Goal: Check status: Check status

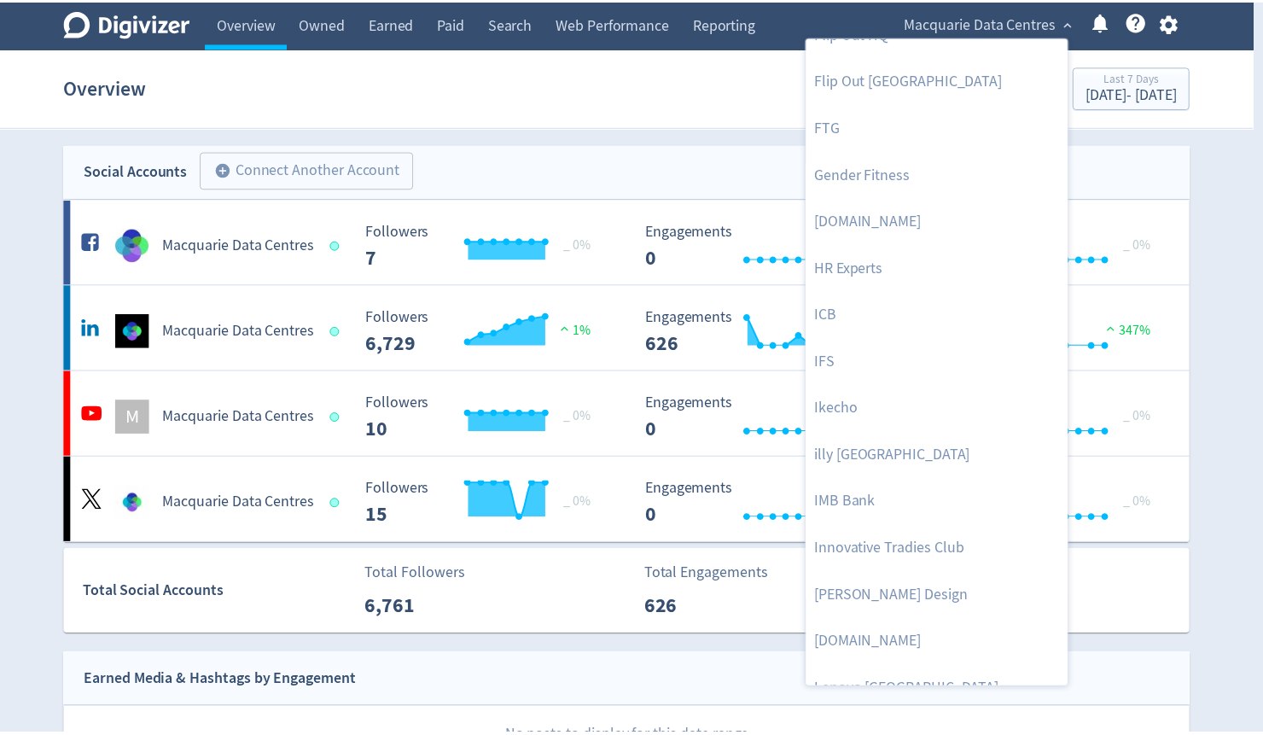
scroll to position [1024, 0]
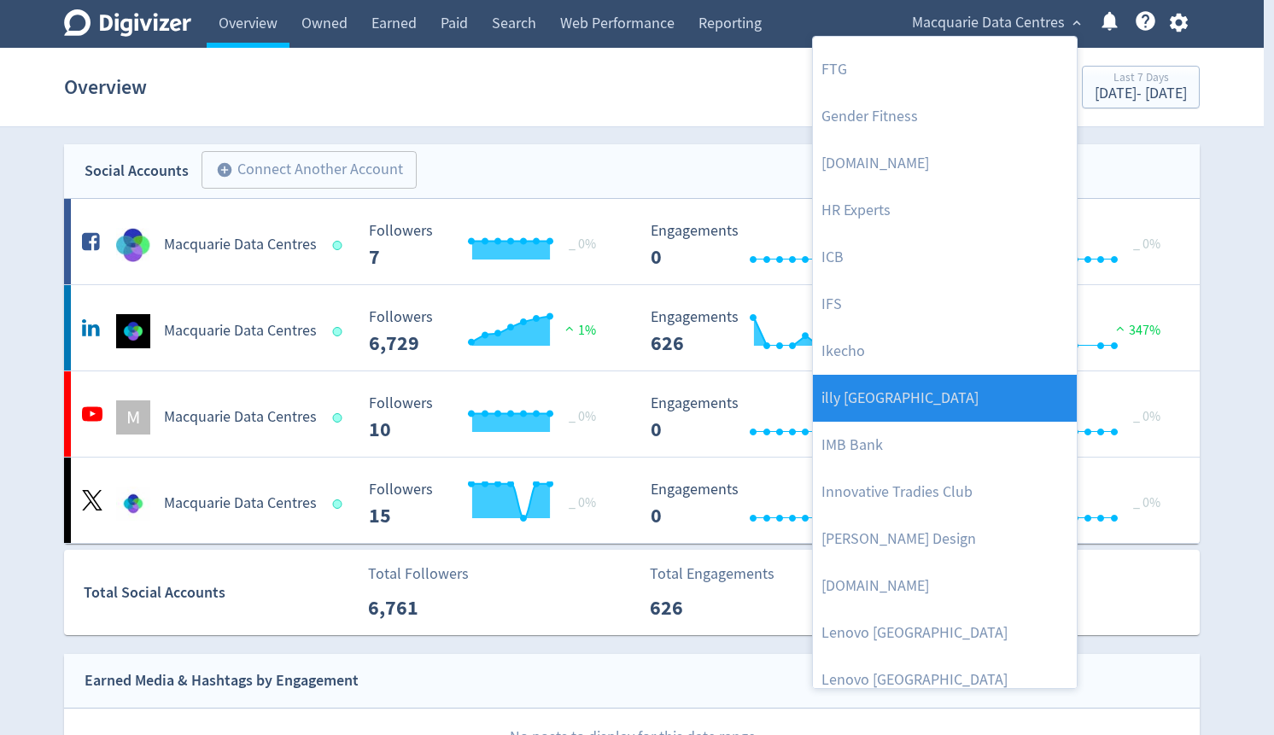
click at [877, 405] on link "illy [GEOGRAPHIC_DATA]" at bounding box center [945, 398] width 264 height 47
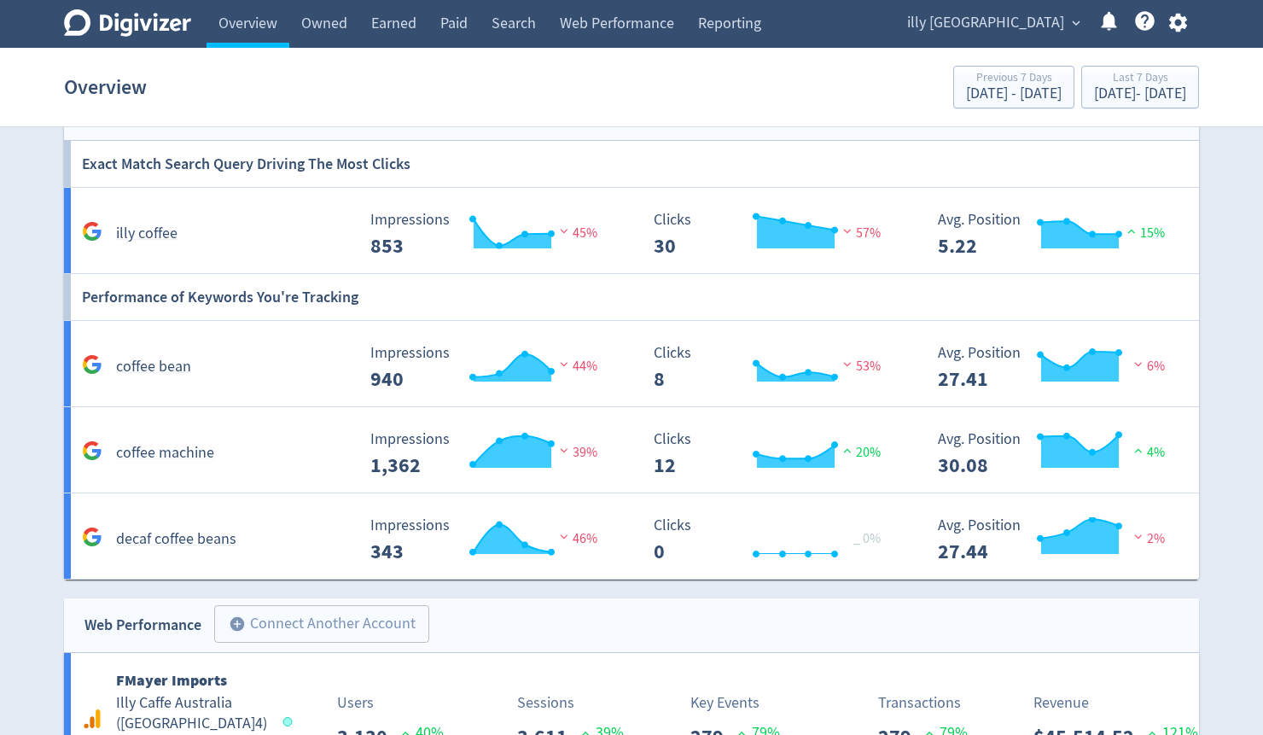
scroll to position [1543, 0]
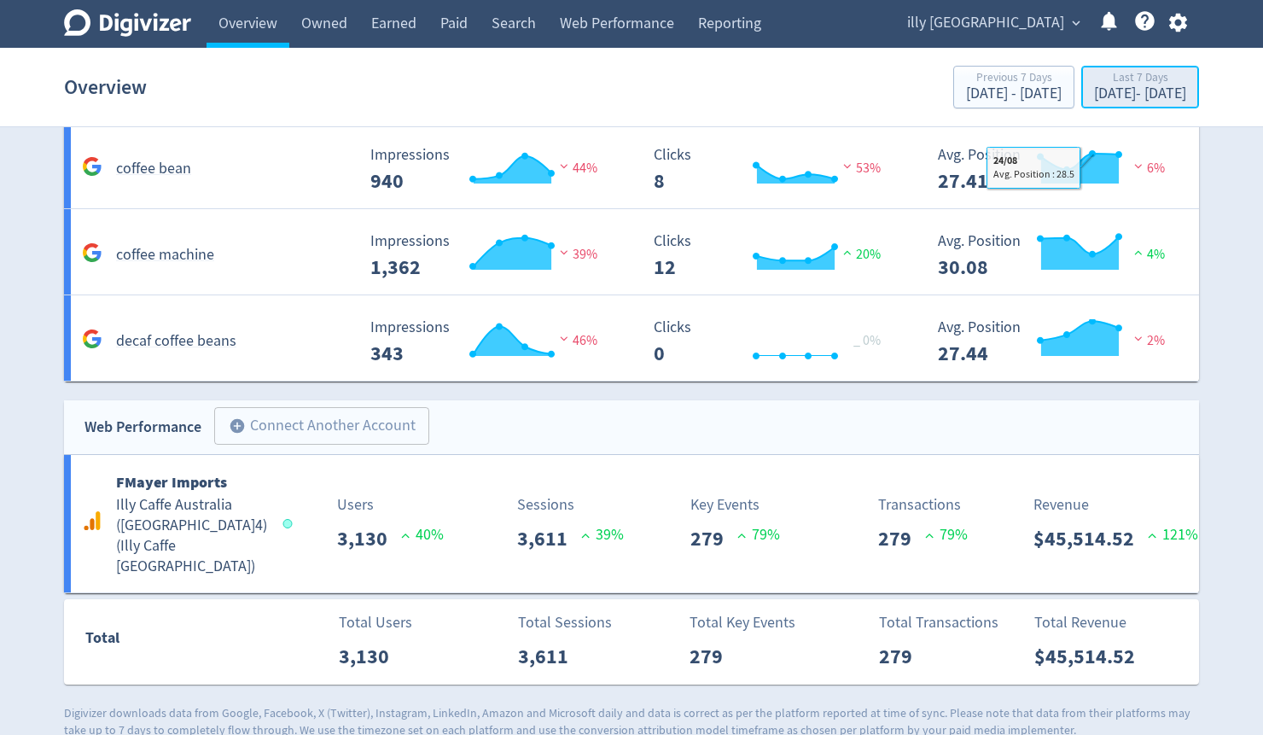
click at [1094, 93] on div "[DATE] - [DATE]" at bounding box center [1140, 93] width 92 height 15
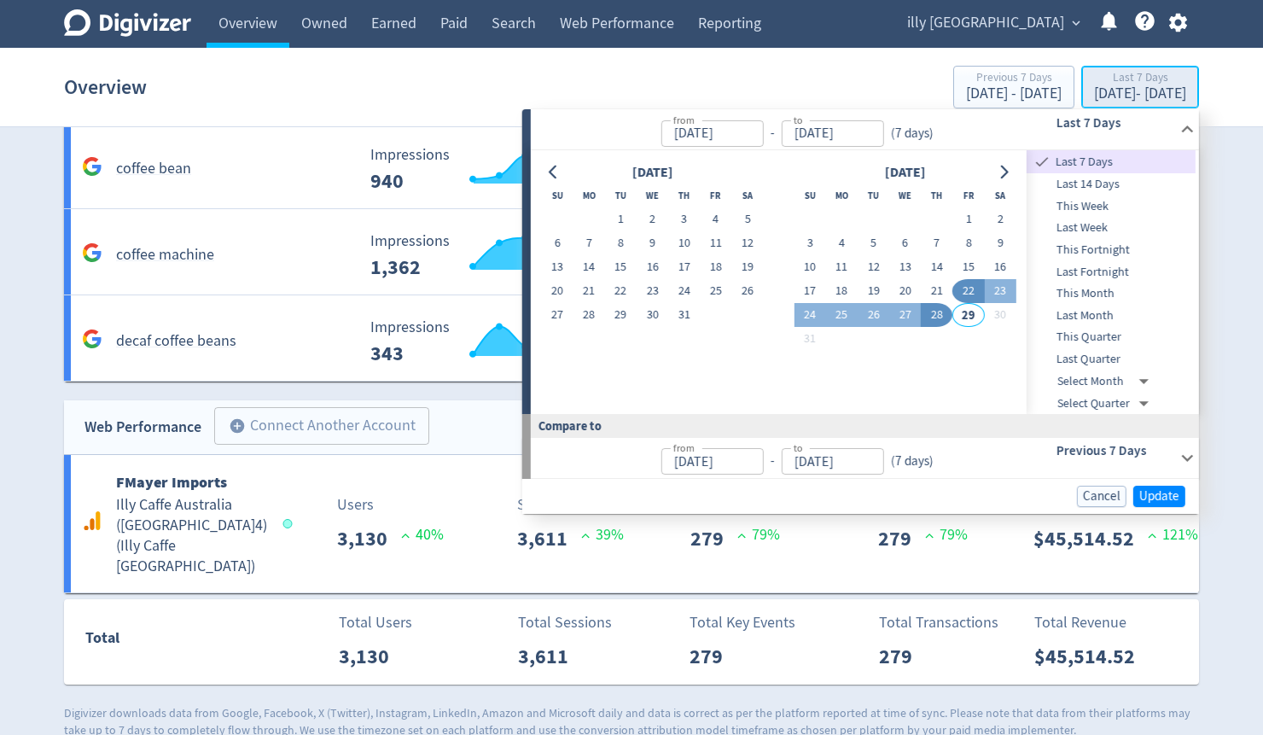
type input "[DATE]"
click at [966, 220] on button "1" at bounding box center [969, 219] width 32 height 24
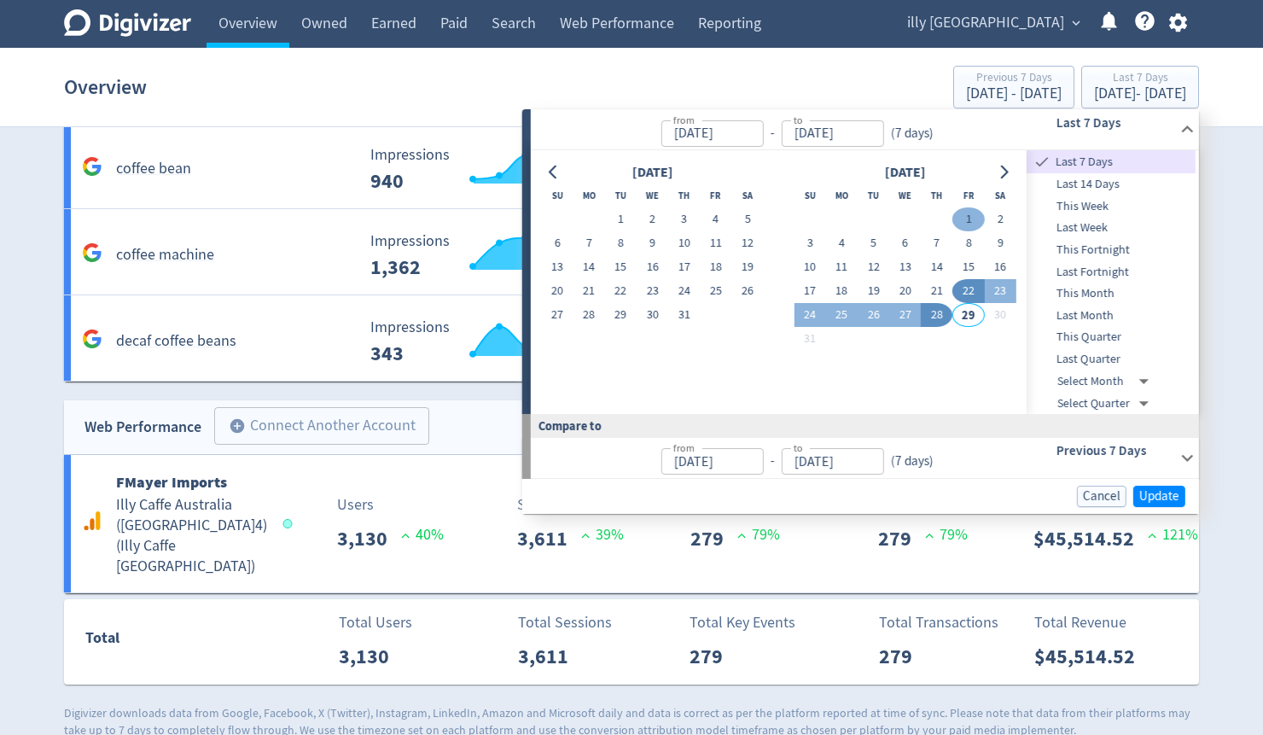
type input "[DATE]"
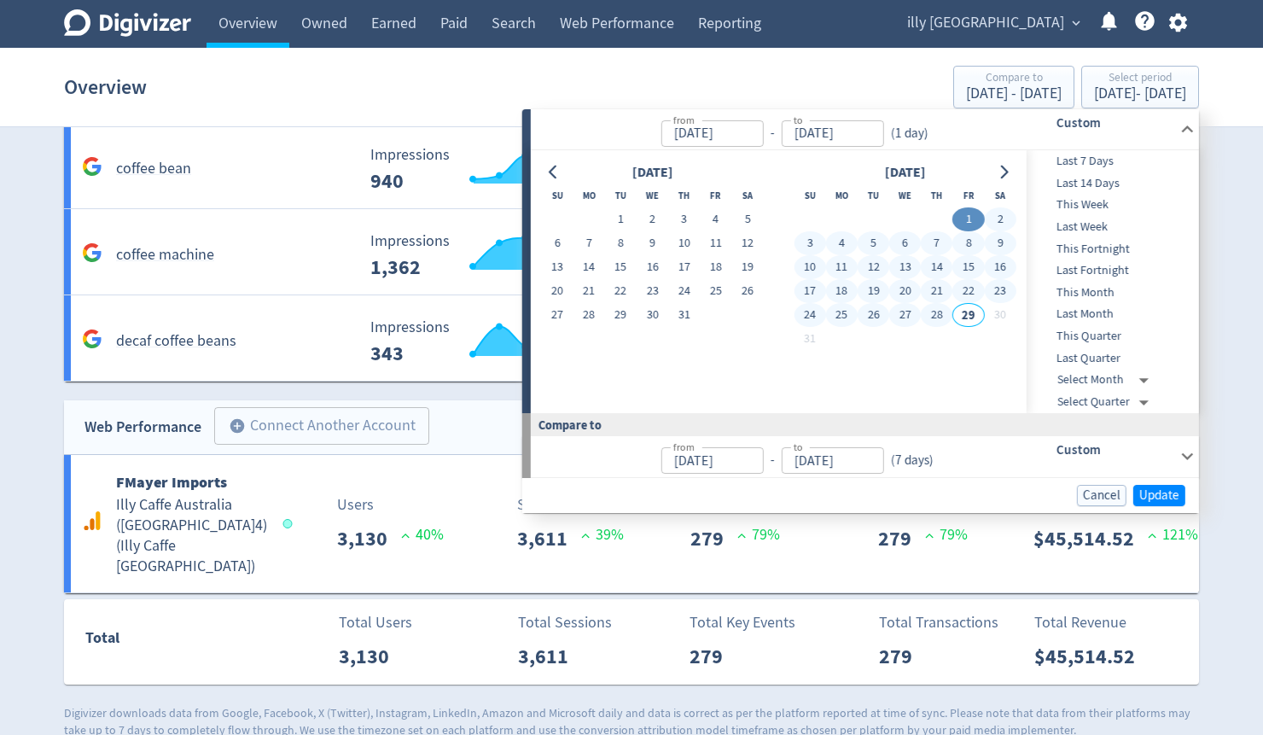
click at [936, 318] on button "28" at bounding box center [937, 315] width 32 height 24
type input "[DATE]"
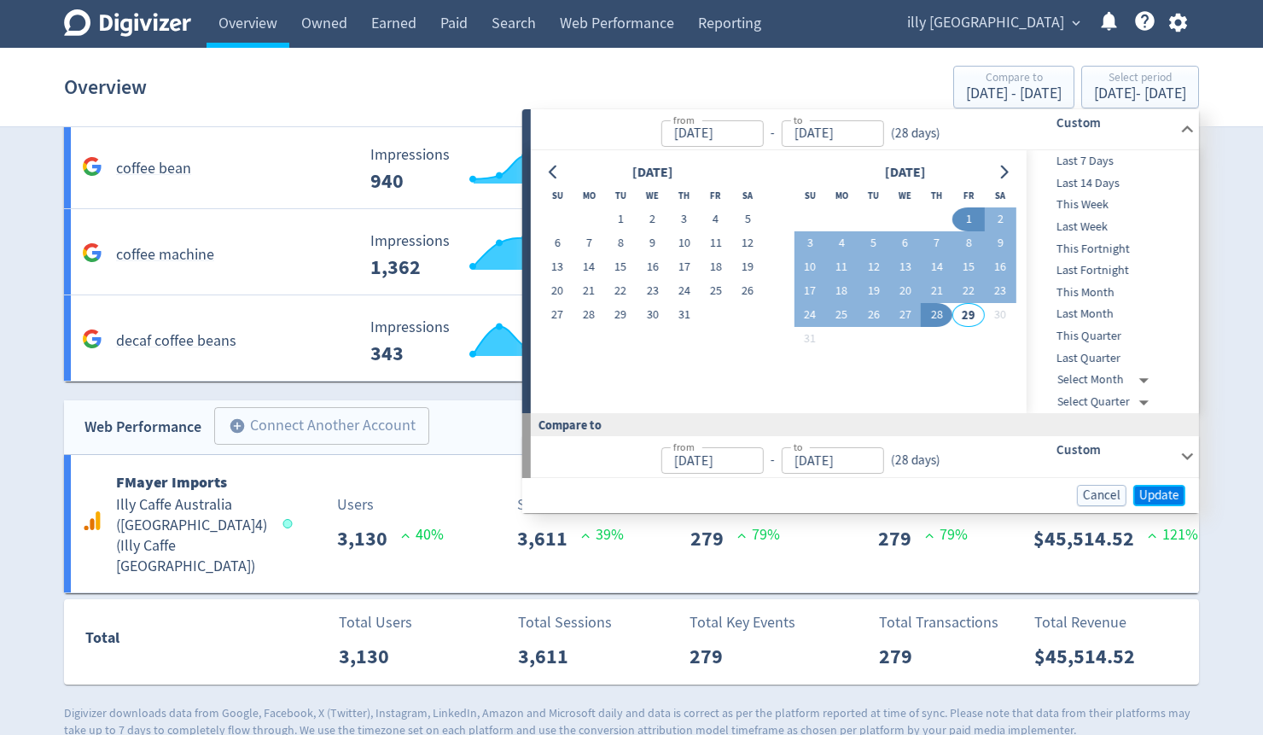
click at [1165, 496] on span "Update" at bounding box center [1160, 495] width 40 height 13
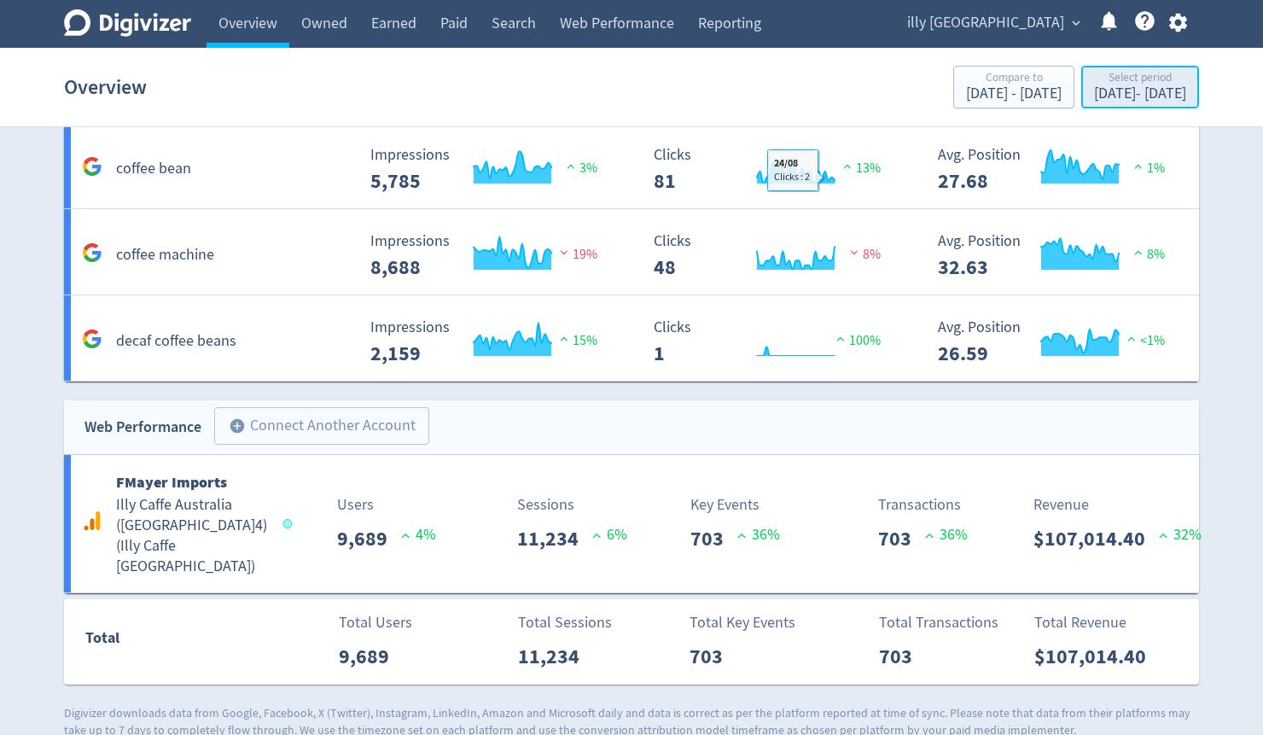
click at [1123, 96] on div "[DATE] - [DATE]" at bounding box center [1140, 93] width 92 height 15
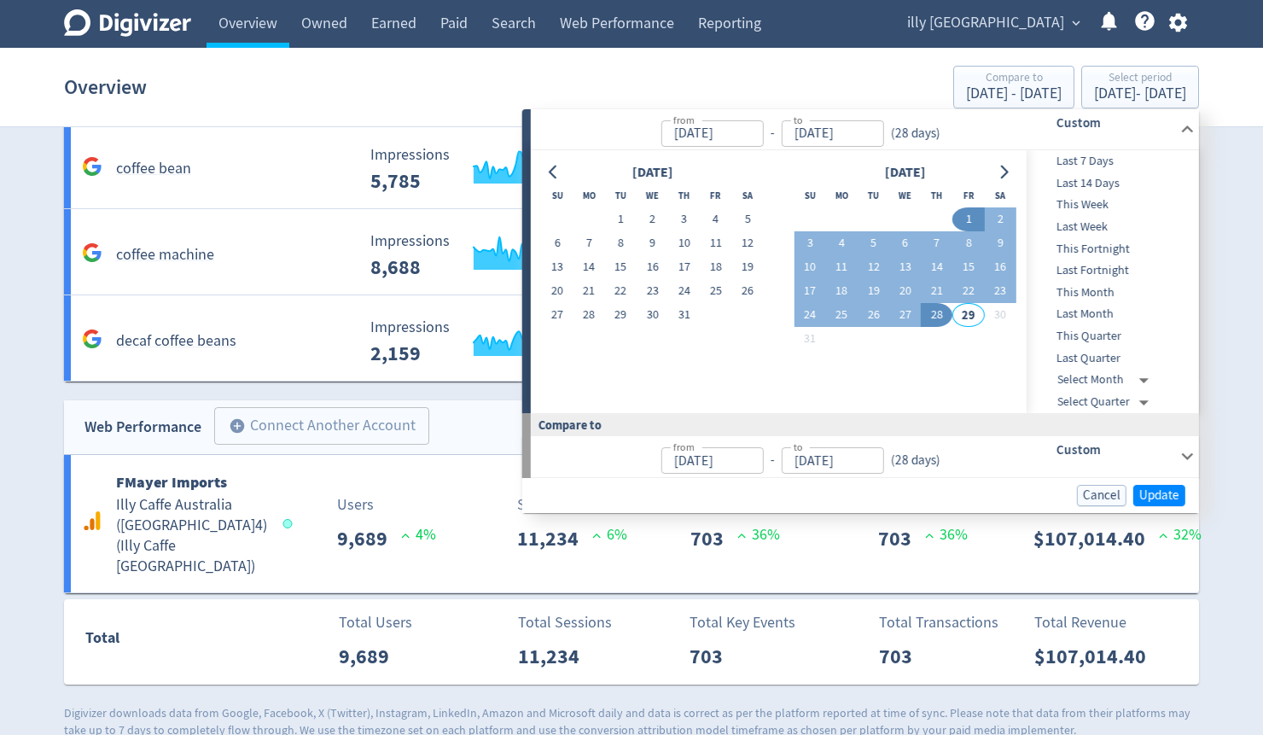
click at [661, 87] on div "Overview Compare to [DATE] - [DATE] Select period [DATE] - [DATE]" at bounding box center [631, 87] width 1135 height 55
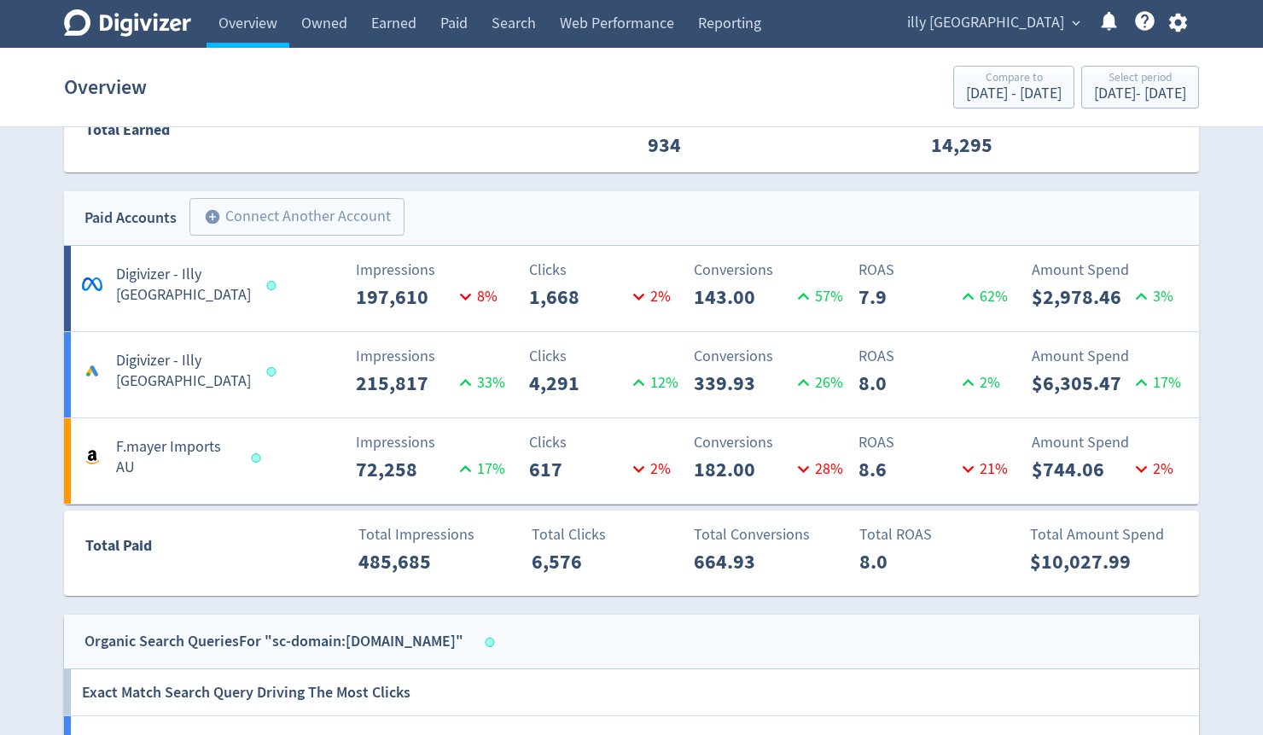
scroll to position [792, 0]
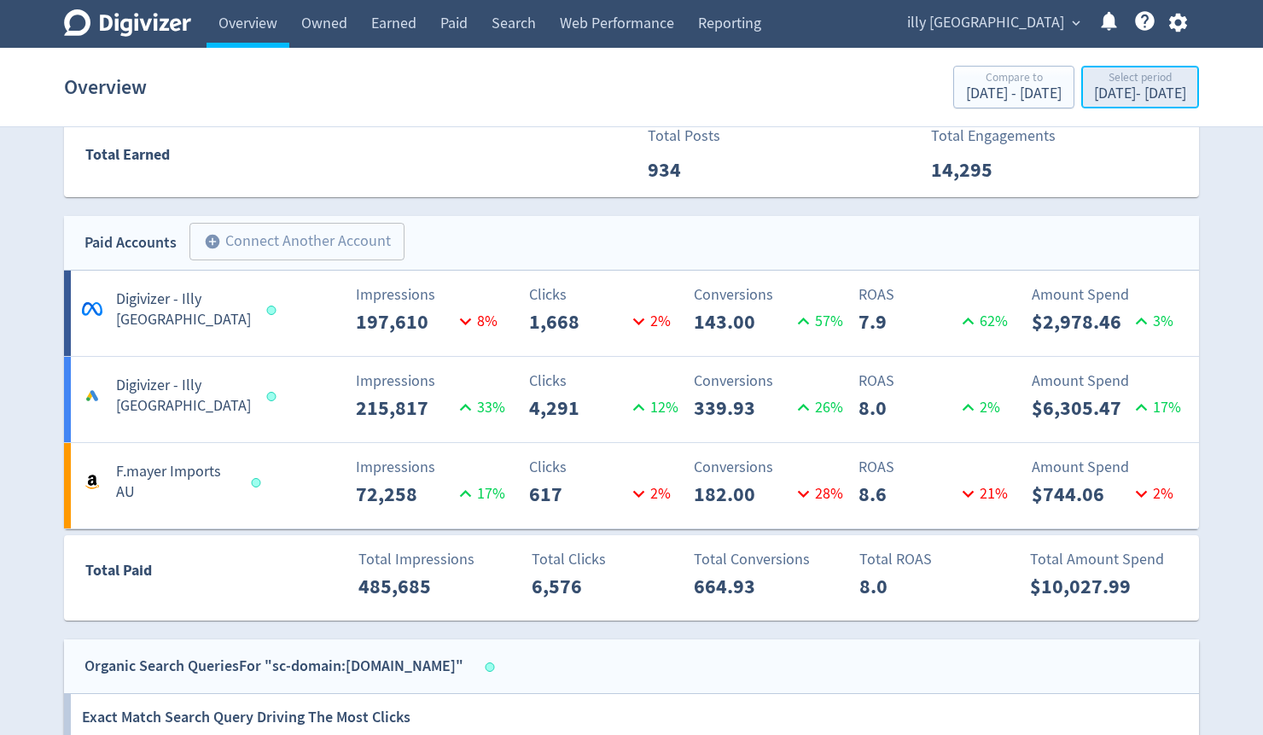
click at [1094, 96] on div "[DATE] - [DATE]" at bounding box center [1140, 93] width 92 height 15
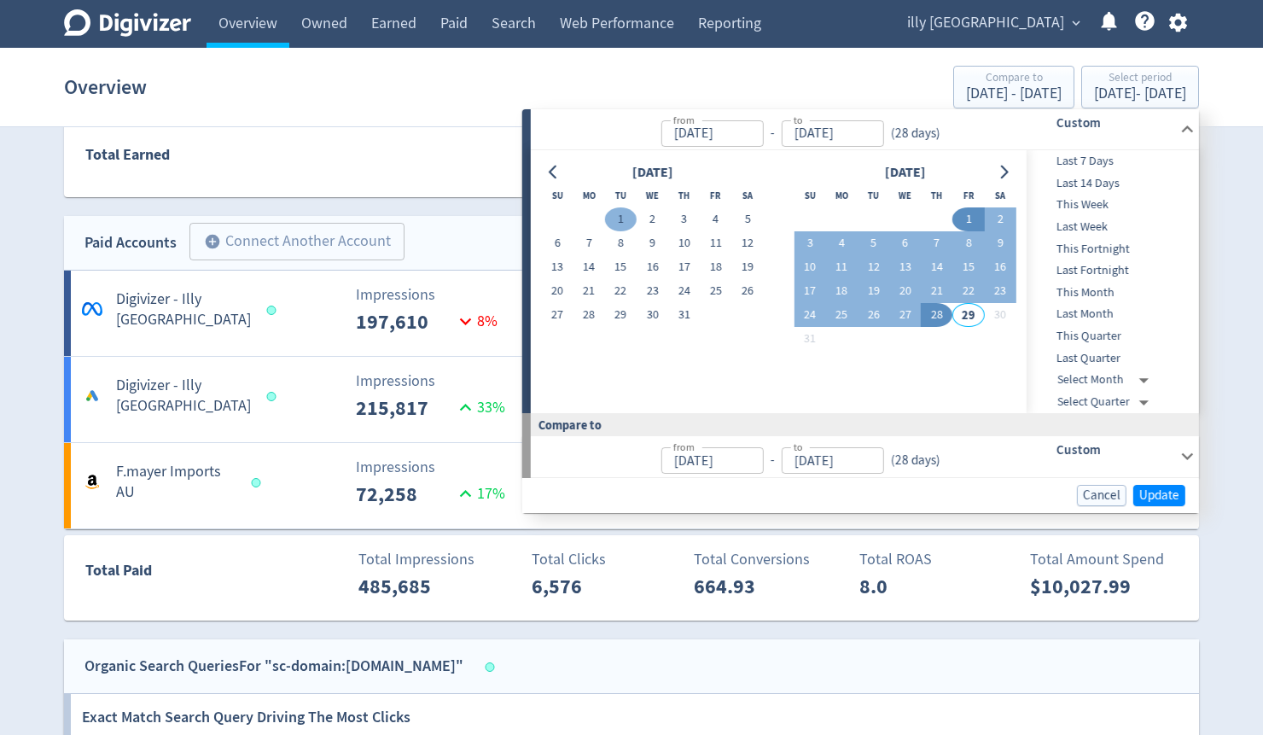
click at [615, 224] on button "1" at bounding box center [621, 219] width 32 height 24
type input "[DATE]"
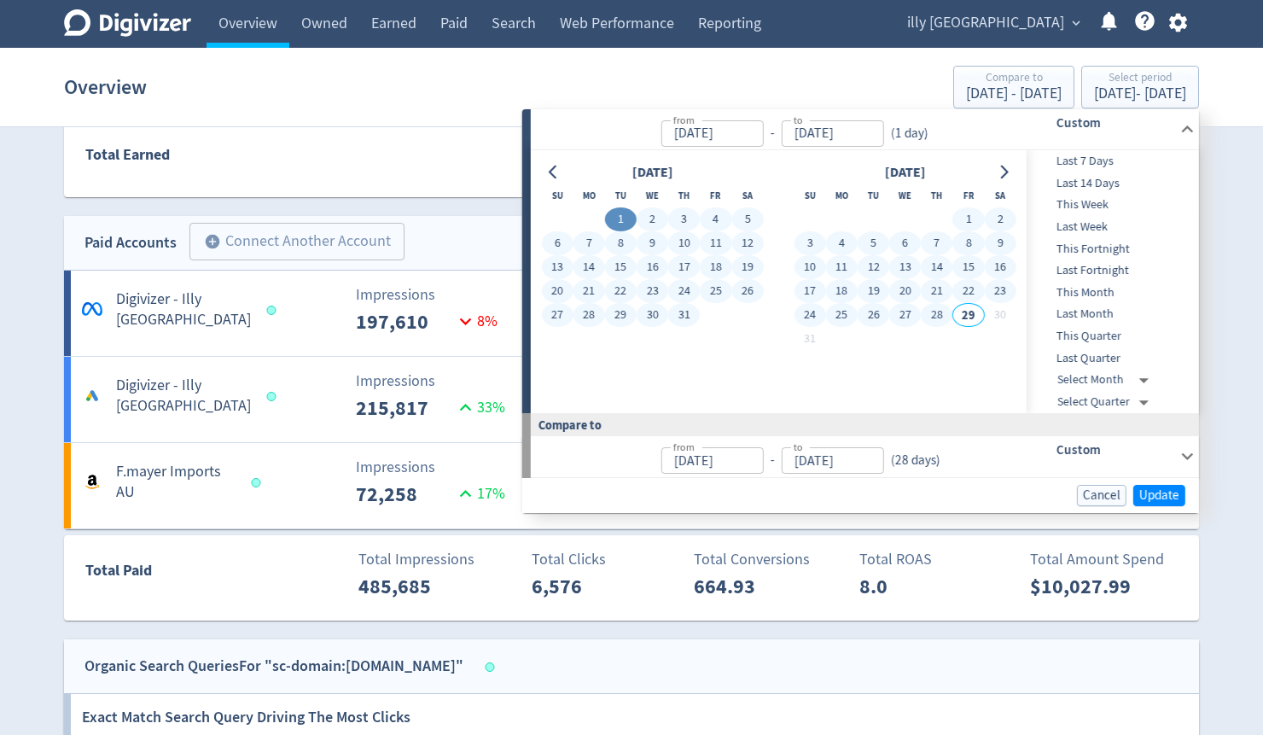
click at [935, 310] on button "28" at bounding box center [937, 315] width 32 height 24
type input "[DATE]"
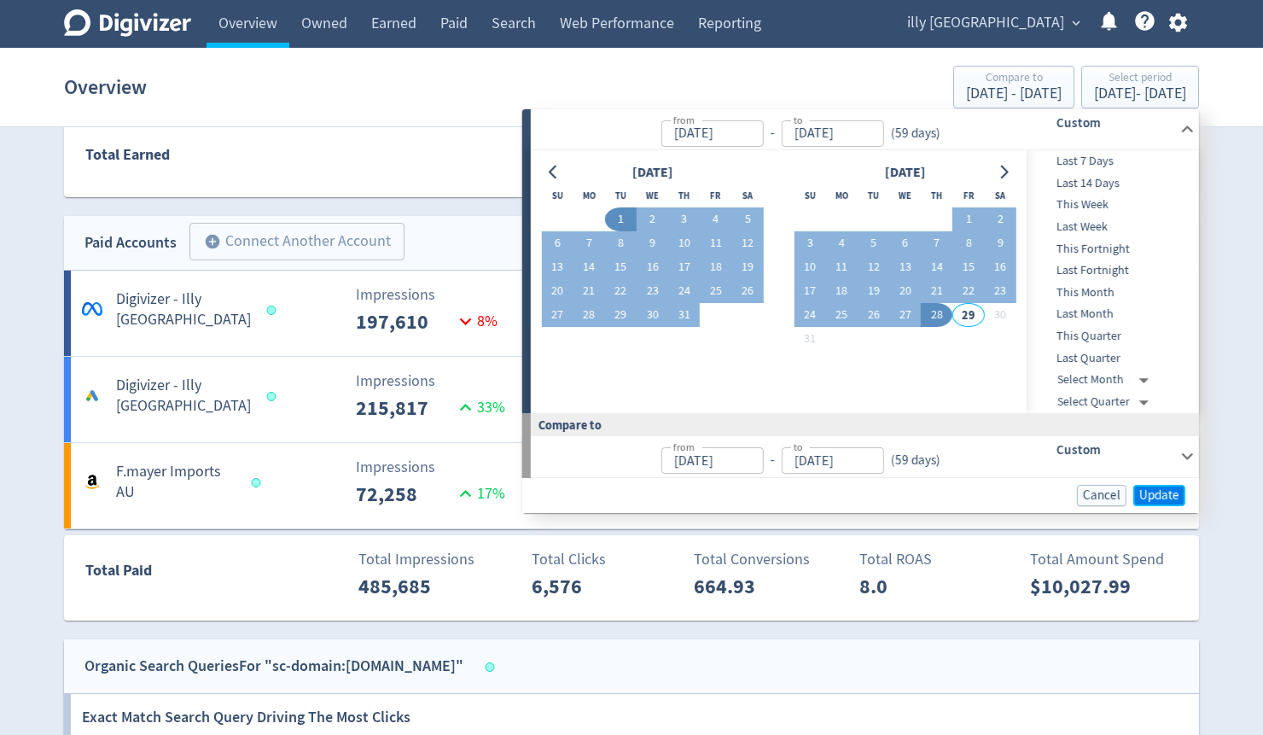
click at [1157, 499] on span "Update" at bounding box center [1160, 495] width 40 height 13
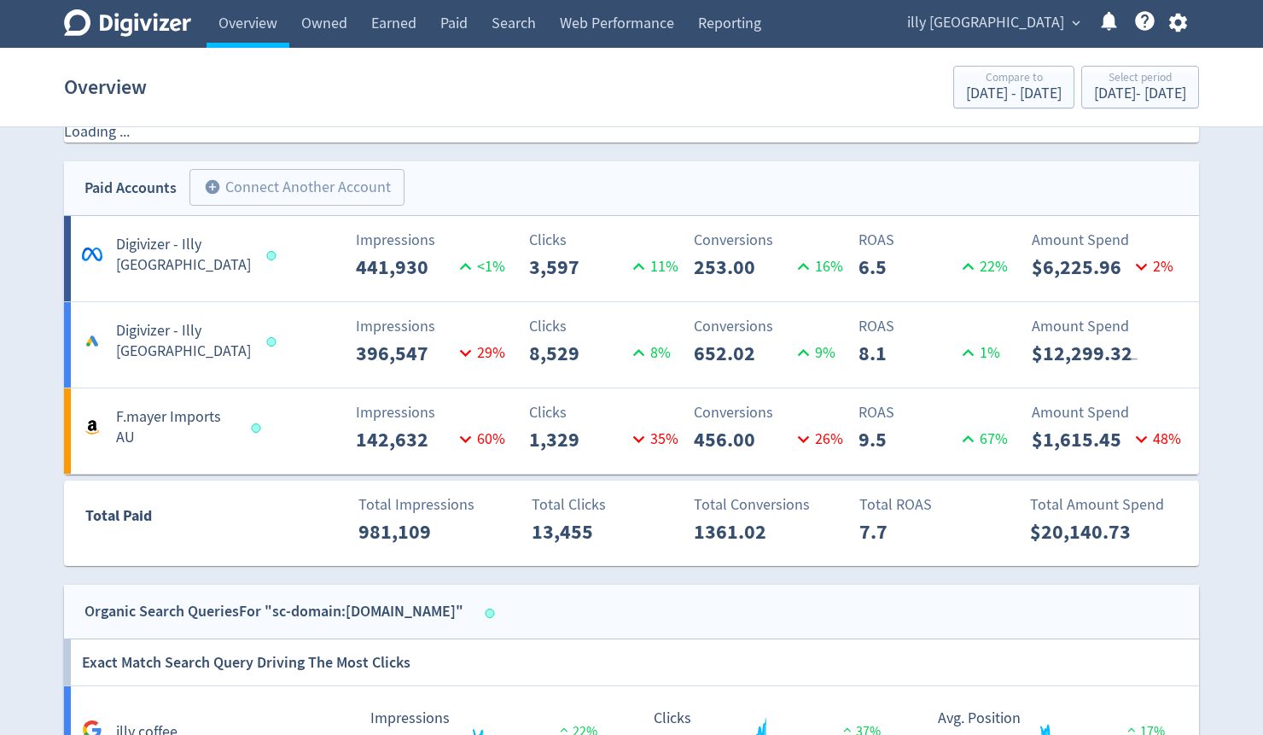
scroll to position [829, 0]
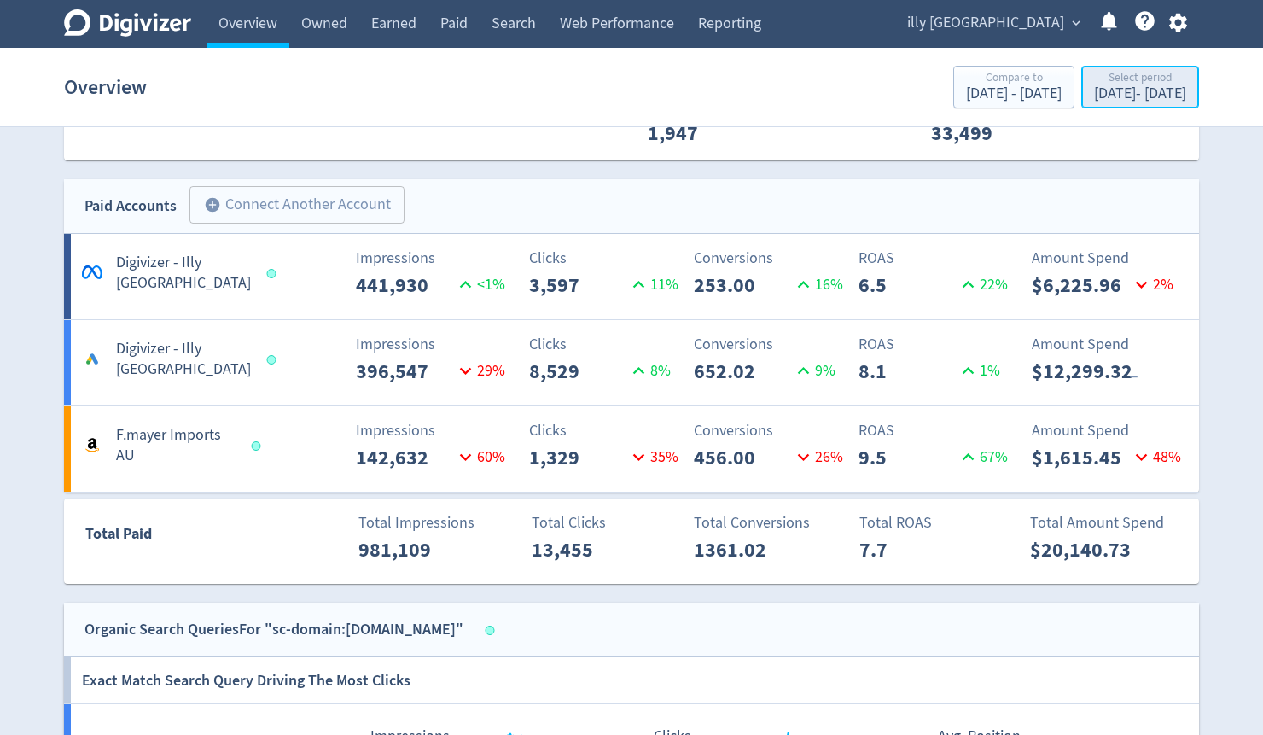
click at [1094, 98] on div "[DATE] - [DATE]" at bounding box center [1140, 93] width 92 height 15
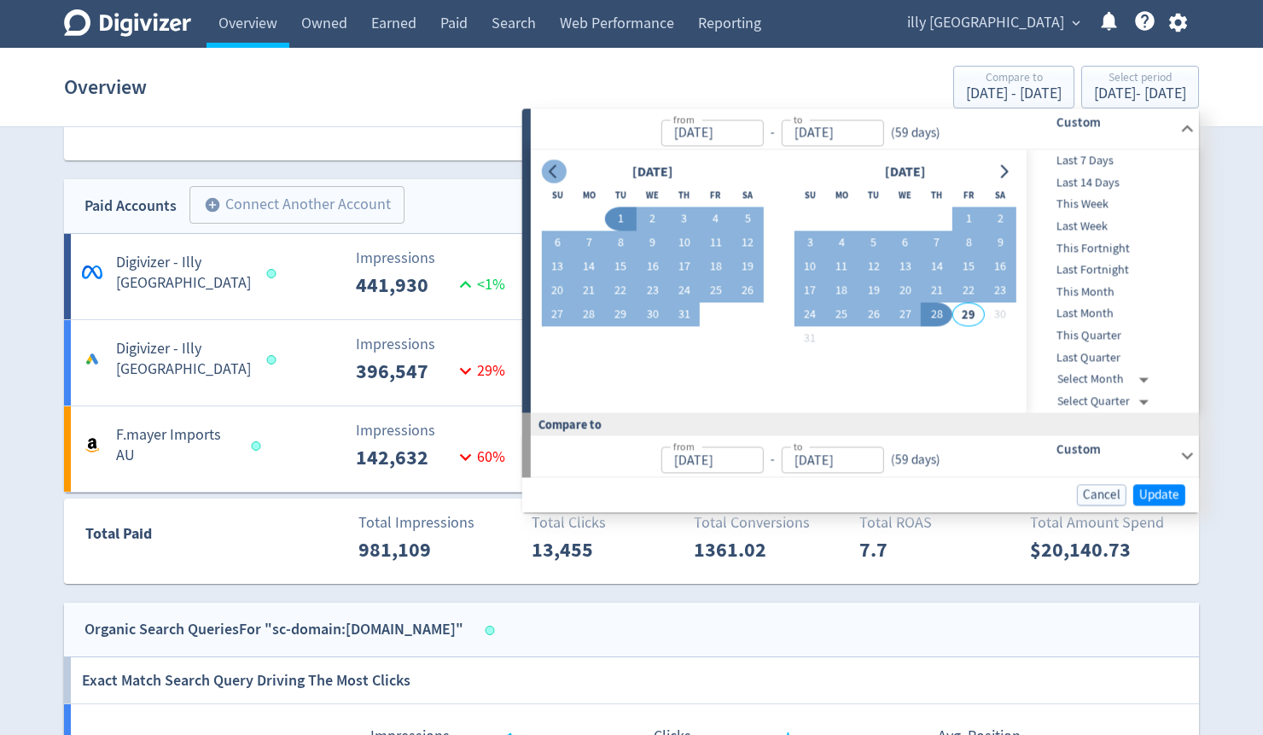
click at [560, 167] on button "Go to previous month" at bounding box center [553, 172] width 25 height 24
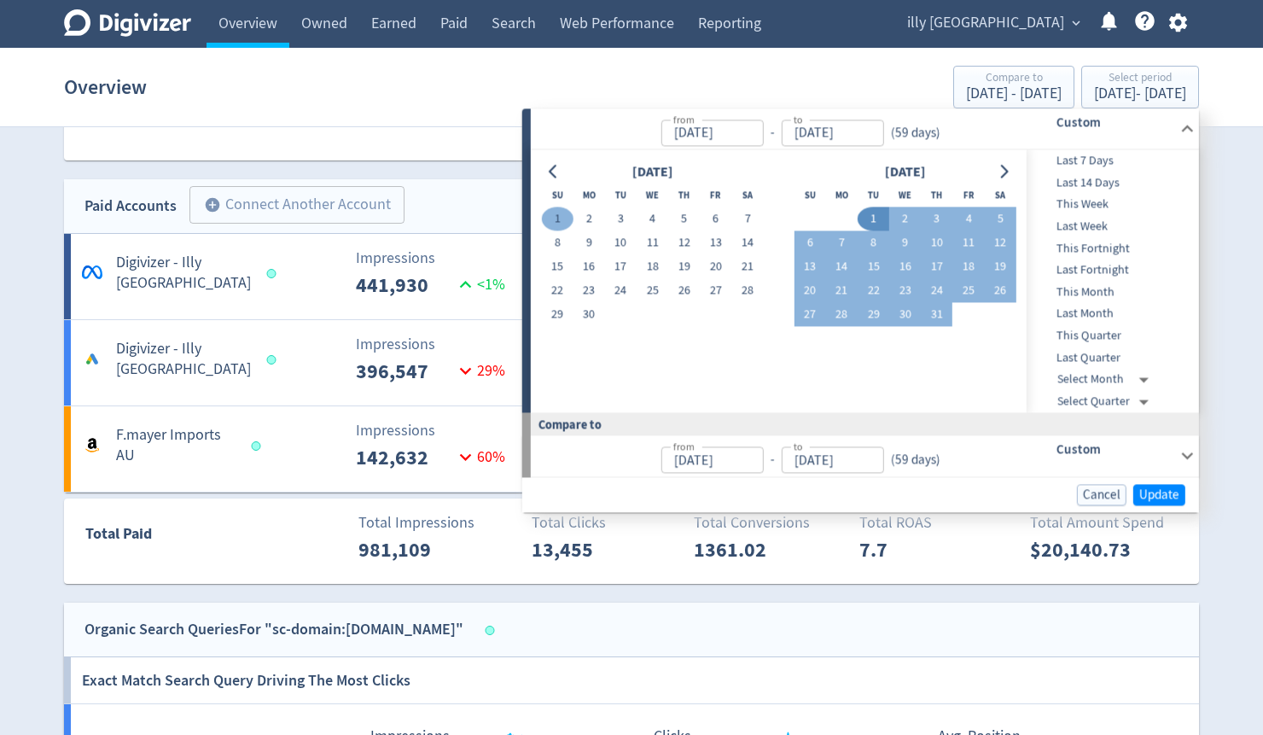
click at [560, 219] on button "1" at bounding box center [557, 219] width 32 height 24
type input "[DATE]"
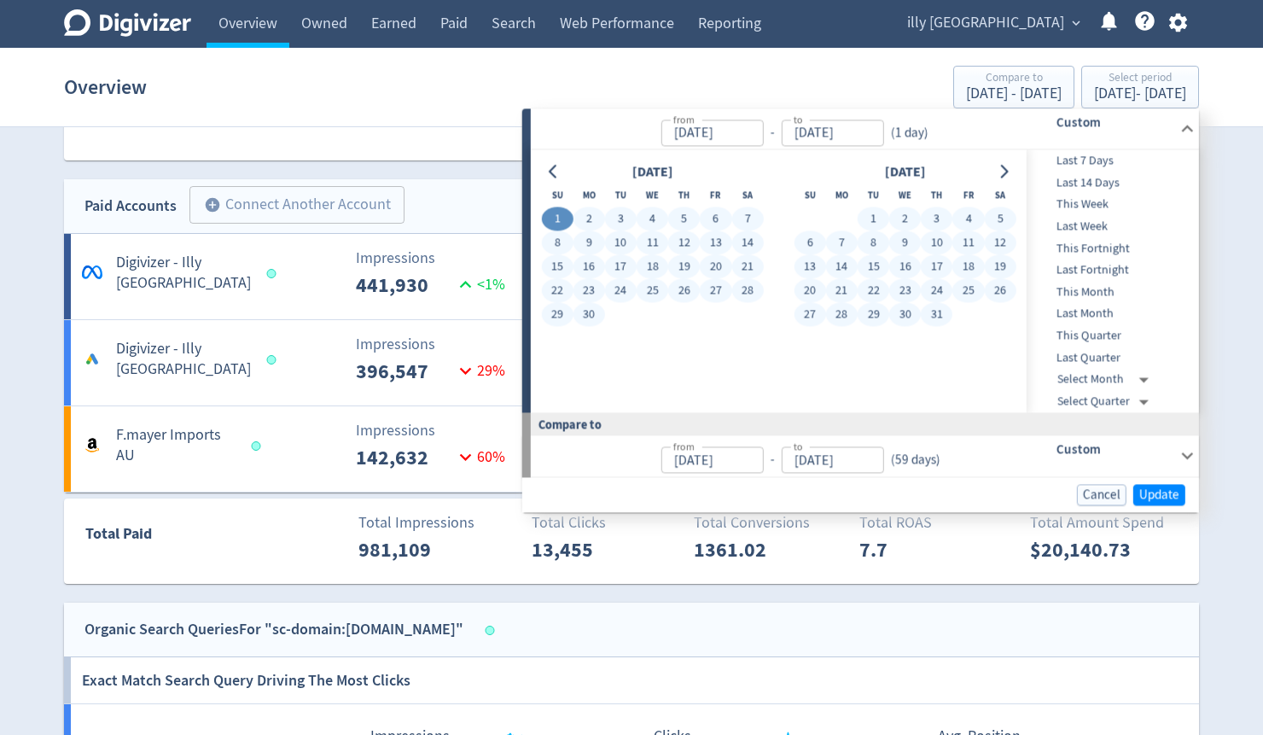
click at [934, 313] on button "31" at bounding box center [937, 315] width 32 height 24
type input "[DATE]"
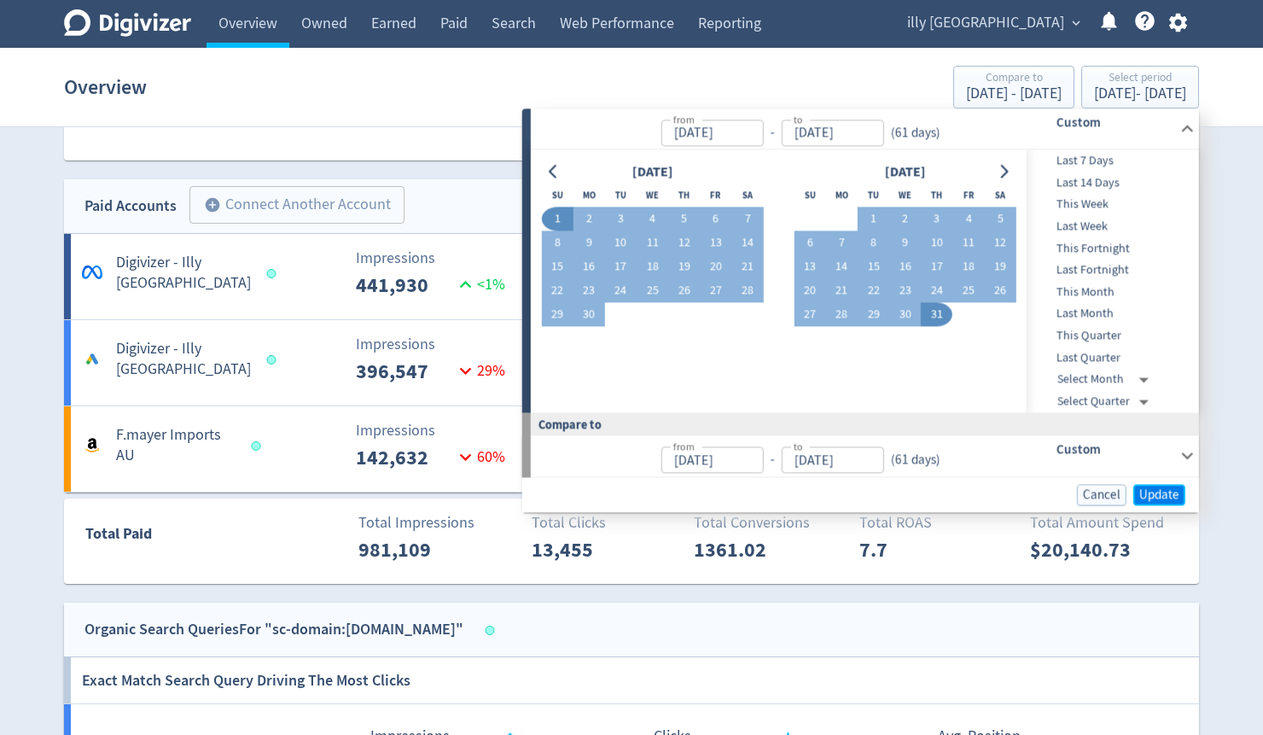
click at [1154, 489] on span "Update" at bounding box center [1160, 494] width 40 height 13
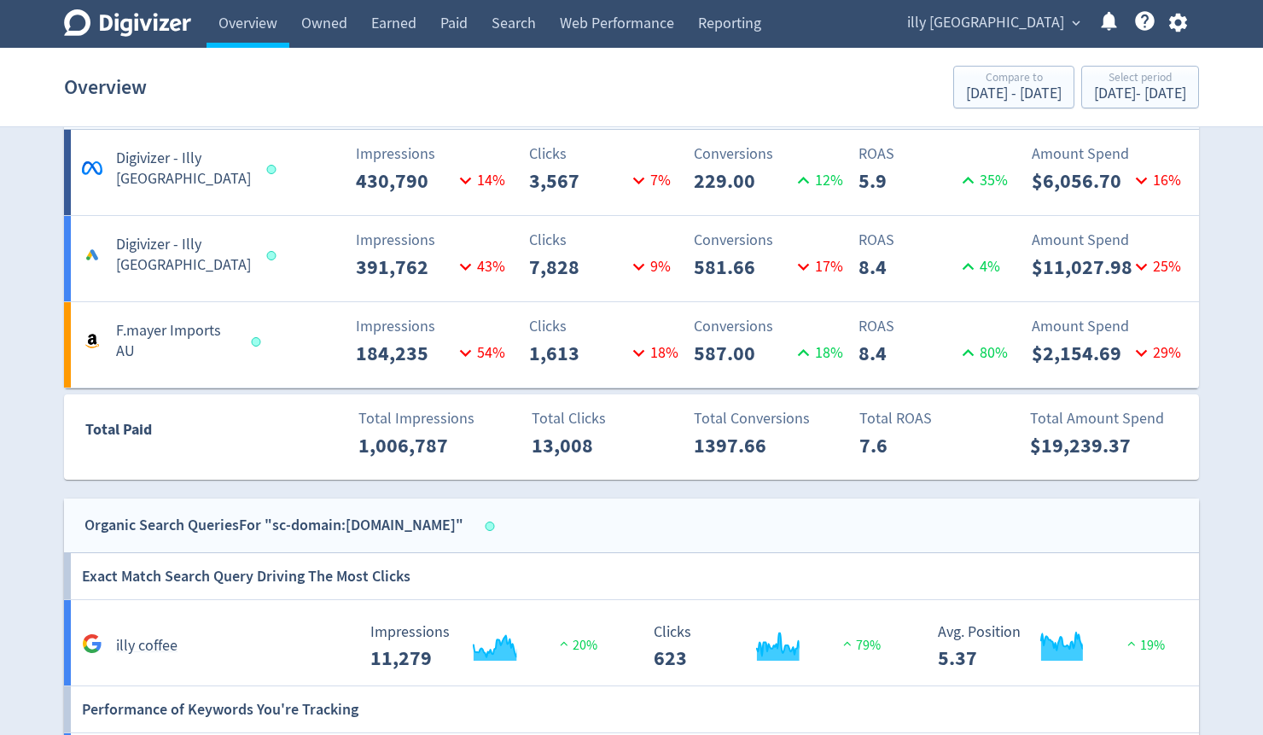
scroll to position [789, 0]
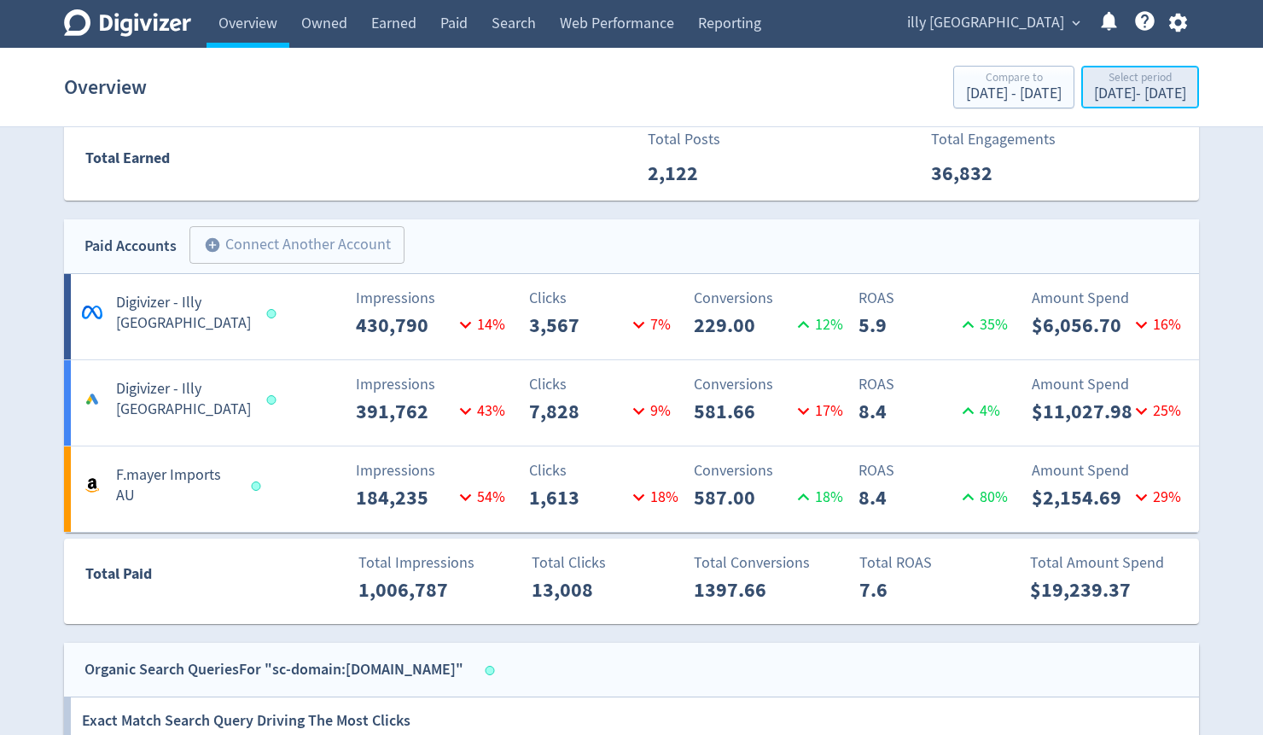
click at [1115, 84] on div "Select period" at bounding box center [1140, 79] width 92 height 15
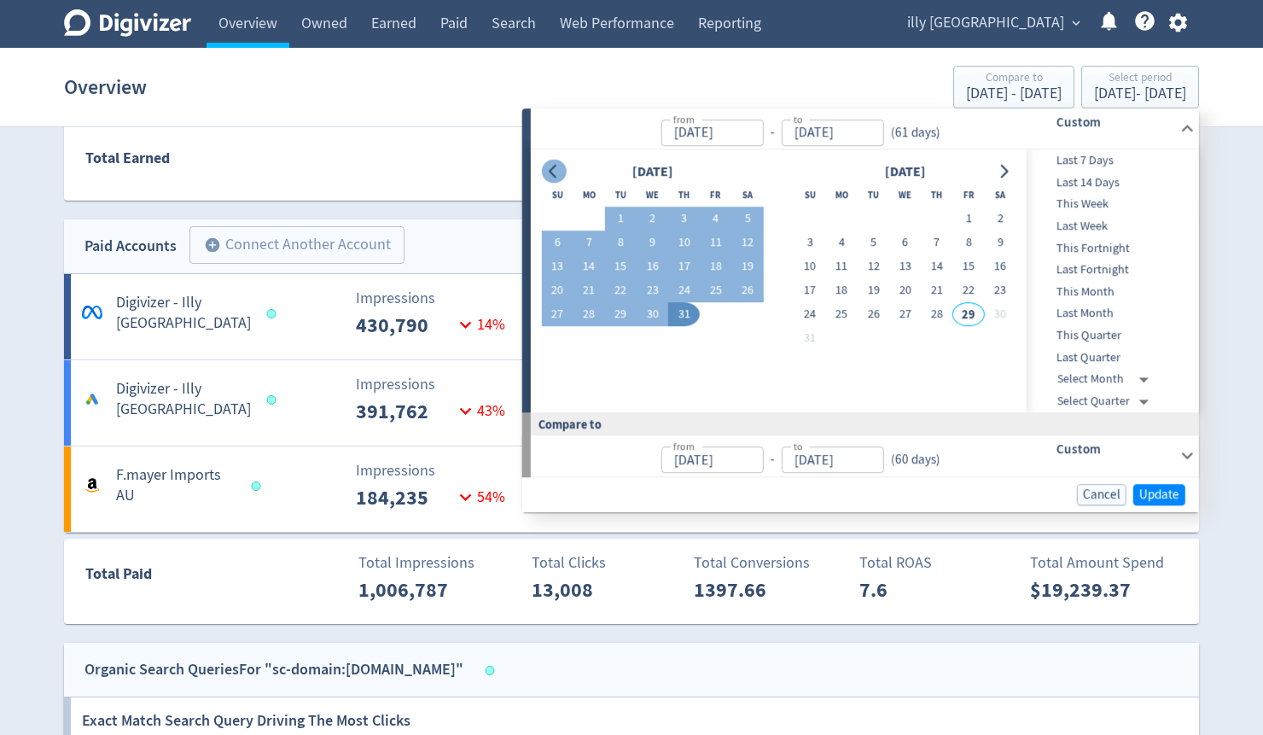
click at [551, 167] on icon "Go to previous month" at bounding box center [554, 172] width 14 height 14
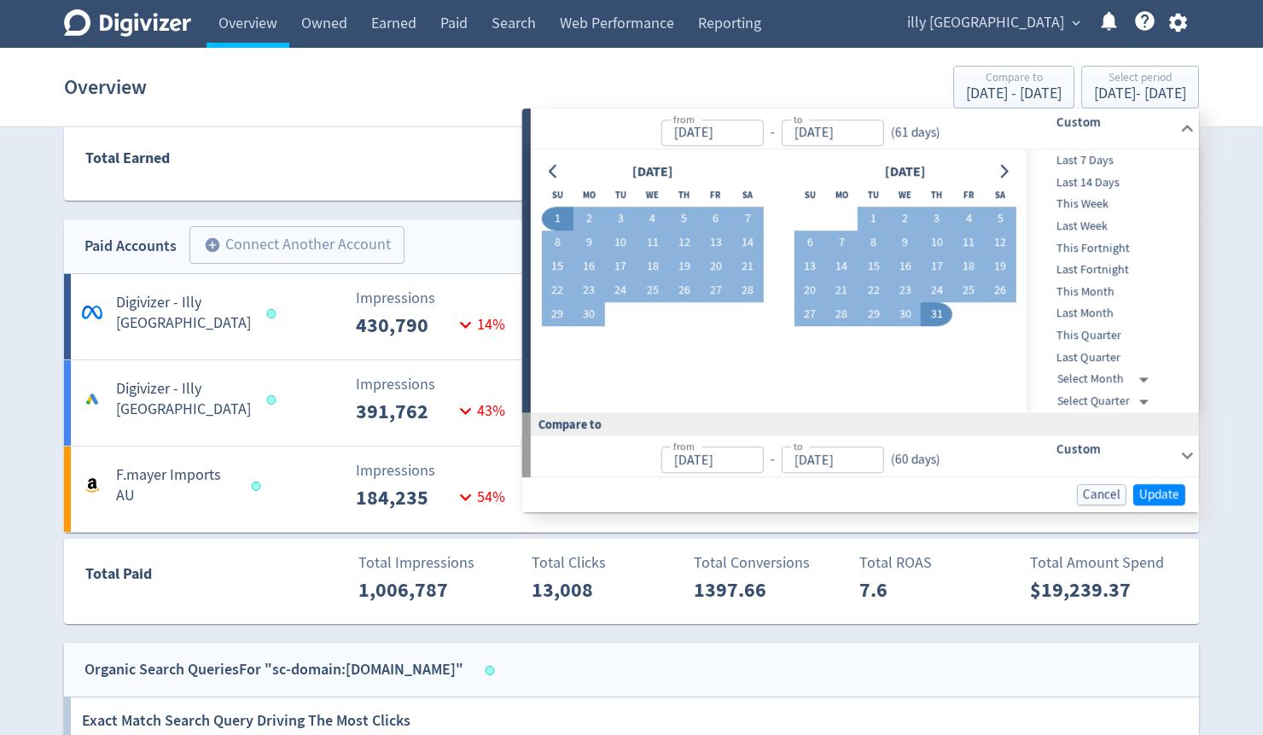
click at [557, 223] on button "1" at bounding box center [557, 219] width 32 height 24
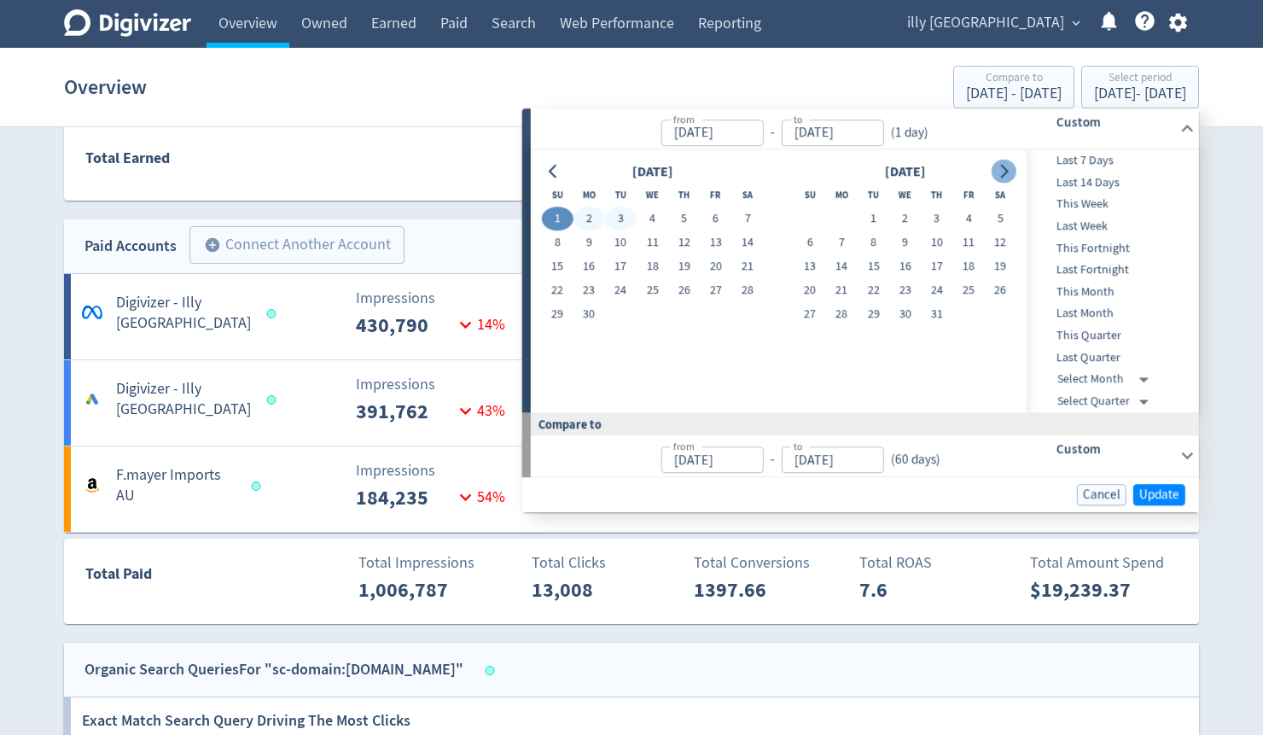
click at [1010, 174] on icon "Go to next month" at bounding box center [1004, 172] width 14 height 14
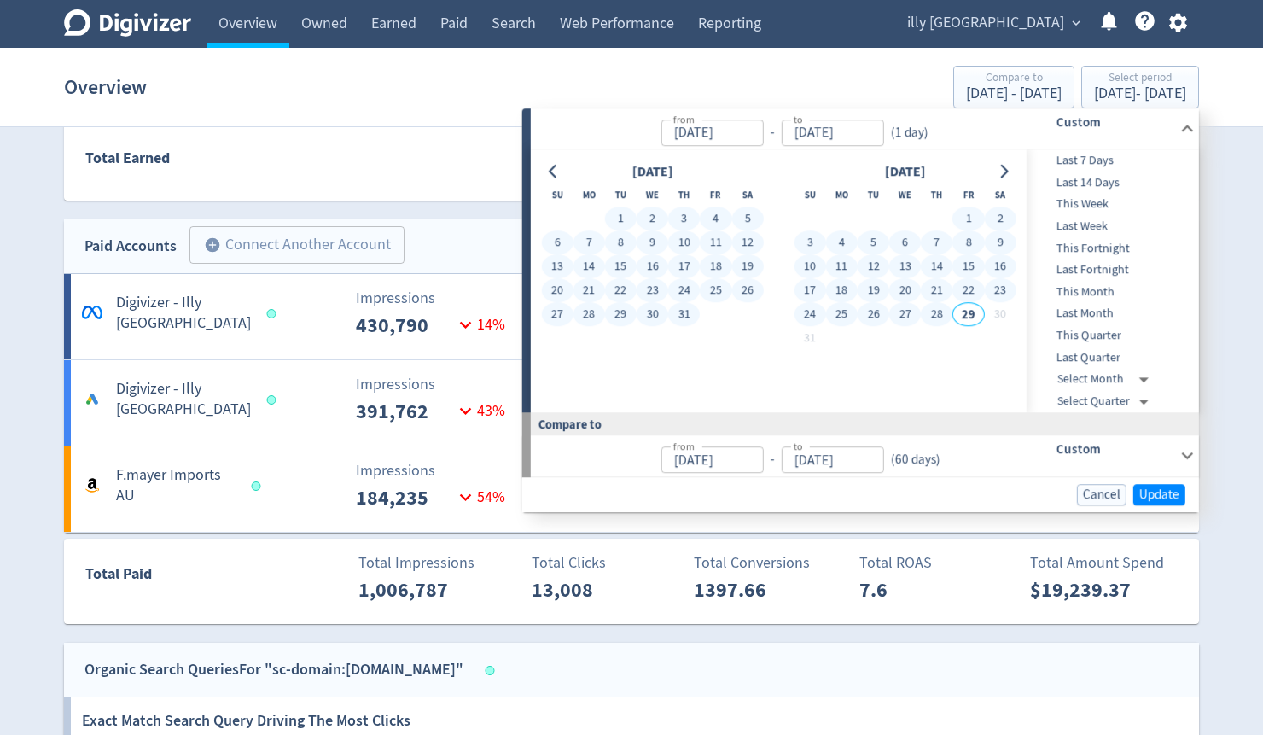
click at [930, 317] on button "28" at bounding box center [937, 315] width 32 height 24
type input "[DATE]"
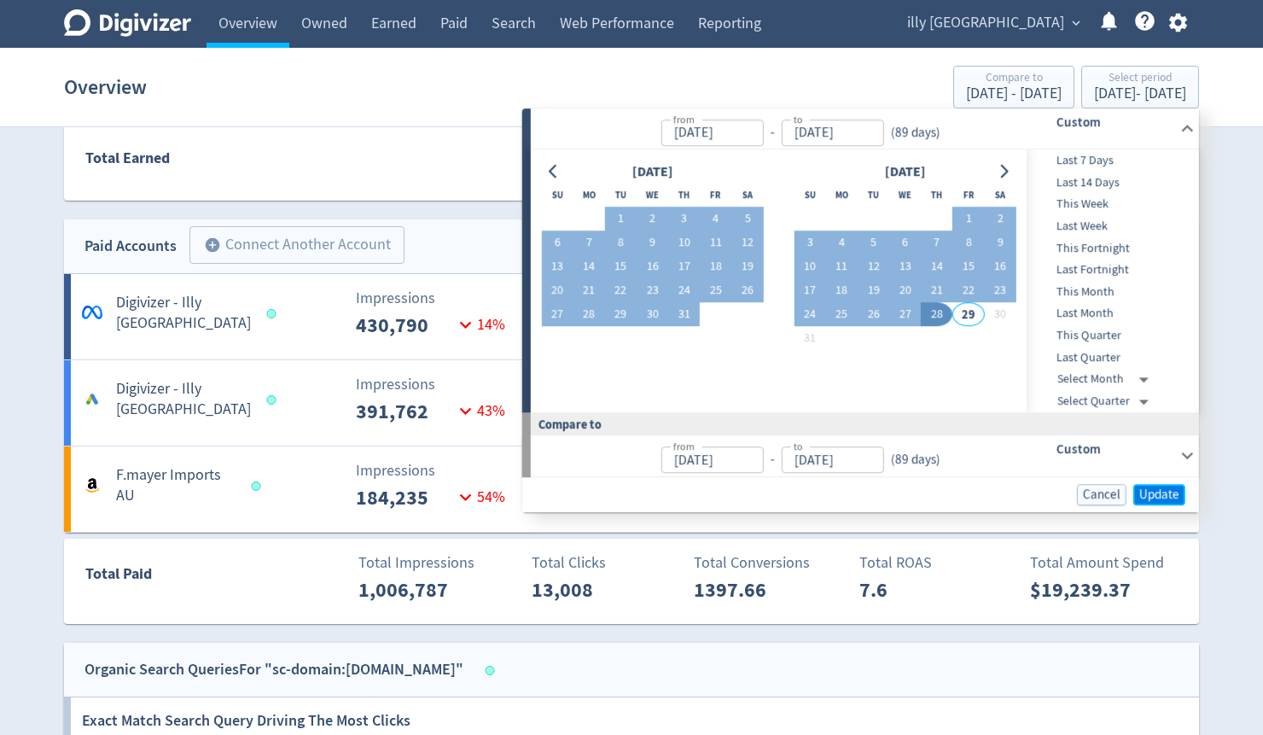
click at [1148, 493] on span "Update" at bounding box center [1160, 494] width 40 height 13
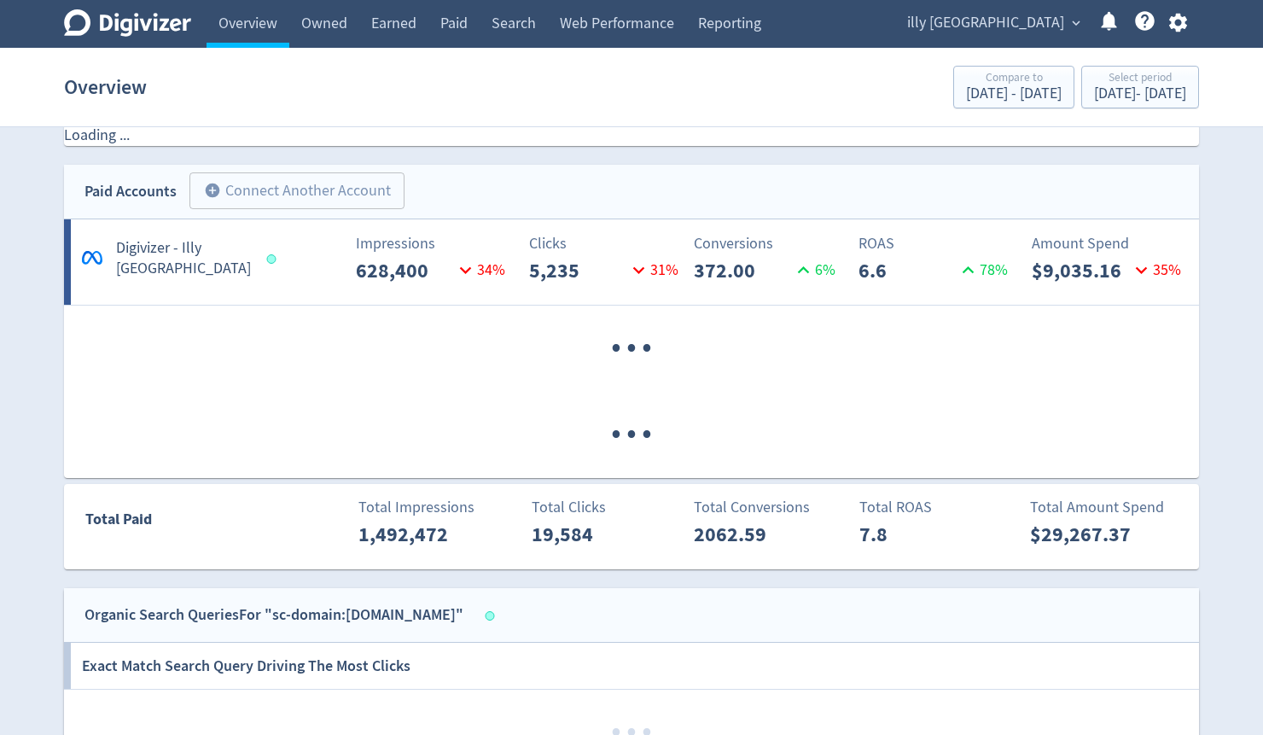
scroll to position [825, 0]
